Goal: Transaction & Acquisition: Purchase product/service

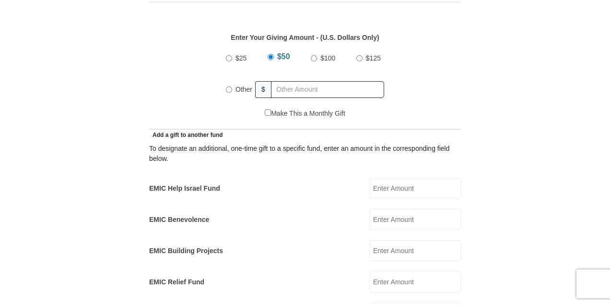
click at [402, 177] on input "EMIC Help Israel Fund" at bounding box center [415, 187] width 92 height 21
type input "25"
click at [509, 167] on form "Eagle Mountain International Church Online Giving Because of gifts like yours, …" at bounding box center [305, 305] width 547 height 1429
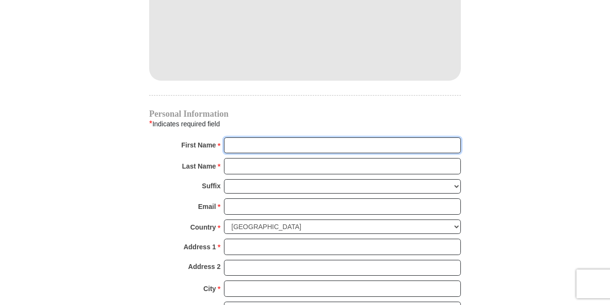
scroll to position [885, 0]
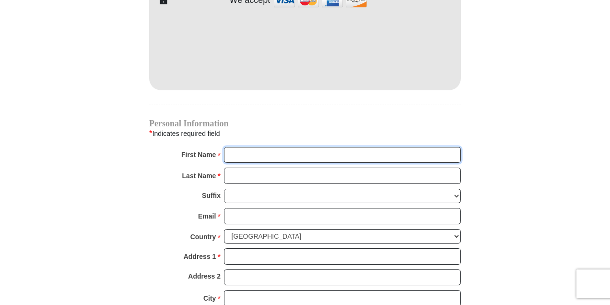
click at [290, 147] on input "First Name *" at bounding box center [342, 155] width 237 height 16
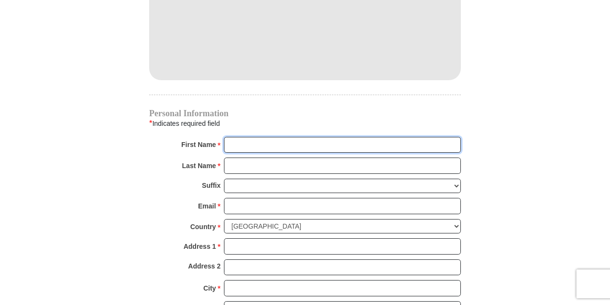
type input "Peter"
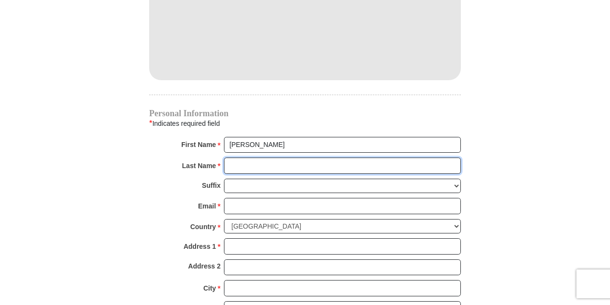
type input "Severynen"
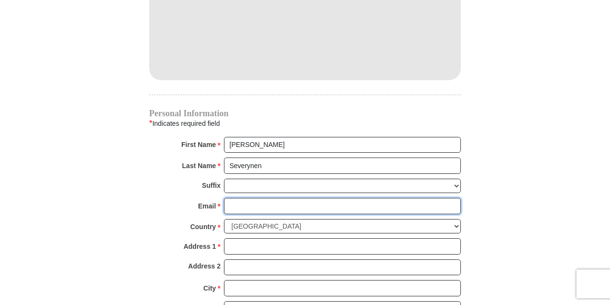
click at [288, 198] on input "Email *" at bounding box center [342, 206] width 237 height 16
type input "peterseverynen@gmail.com"
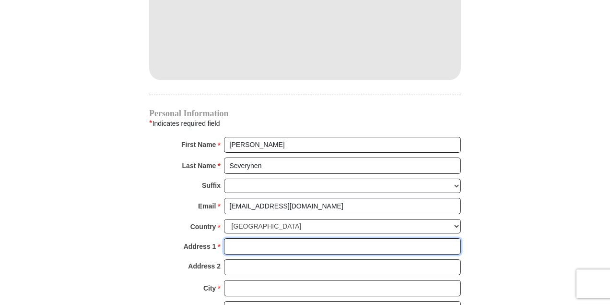
type input "550 Loadstar Lane"
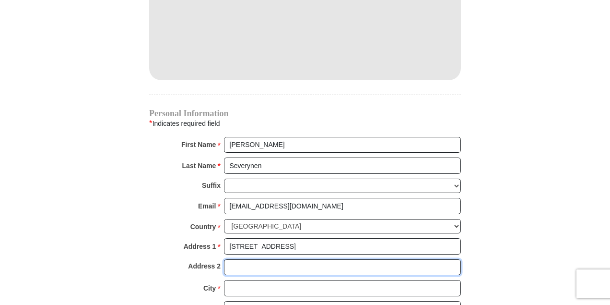
type input "APT 13305"
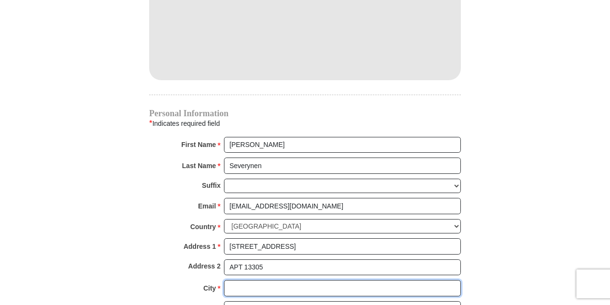
type input "FORT WORTH"
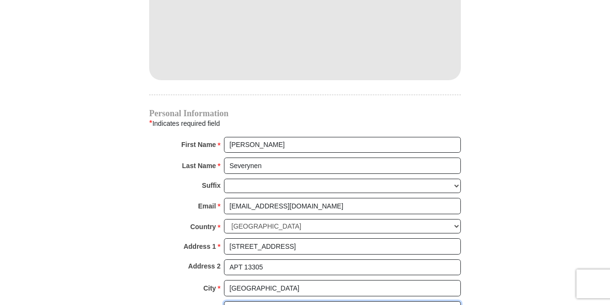
select select "TX"
type input "76108"
type input "6822701740"
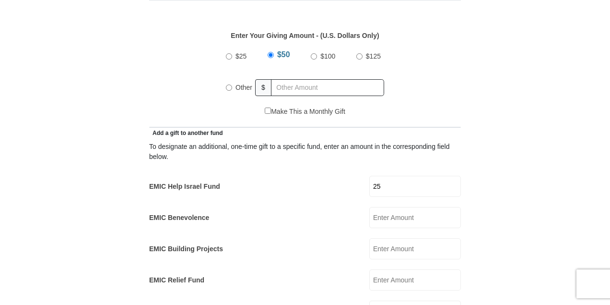
scroll to position [449, 0]
radio input "true"
click at [329, 80] on input "text" at bounding box center [329, 88] width 110 height 17
type input "226.25"
click at [493, 153] on form "Eagle Mountain International Church Online Giving Because of gifts like yours, …" at bounding box center [305, 298] width 547 height 1419
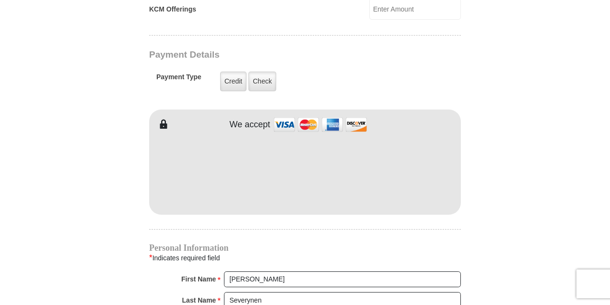
scroll to position [737, 0]
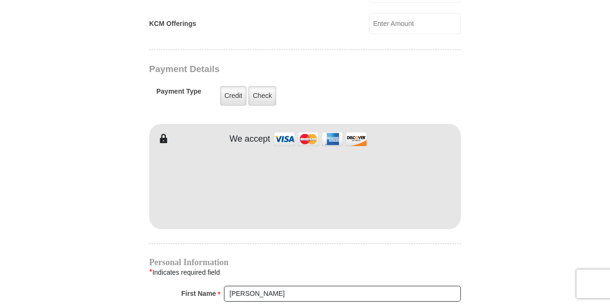
click at [124, 172] on form "Eagle Mountain International Church Online Giving Because of gifts like yours, …" at bounding box center [305, 11] width 547 height 1419
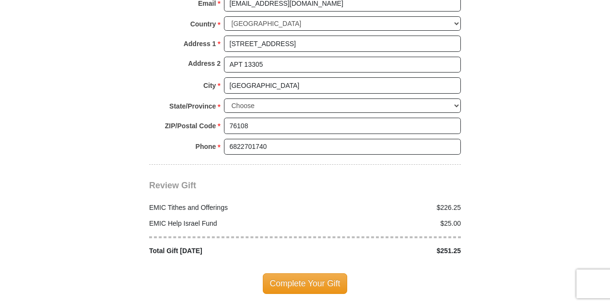
scroll to position [1120, 0]
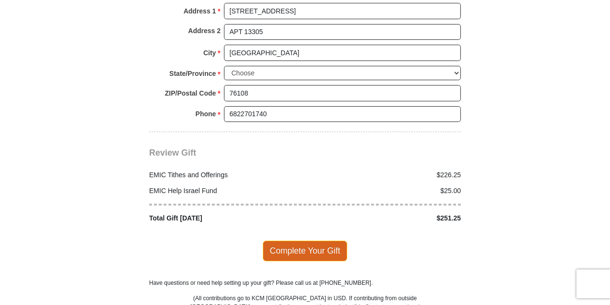
click at [288, 240] on span "Complete Your Gift" at bounding box center [305, 250] width 85 height 20
